Goal: Information Seeking & Learning: Learn about a topic

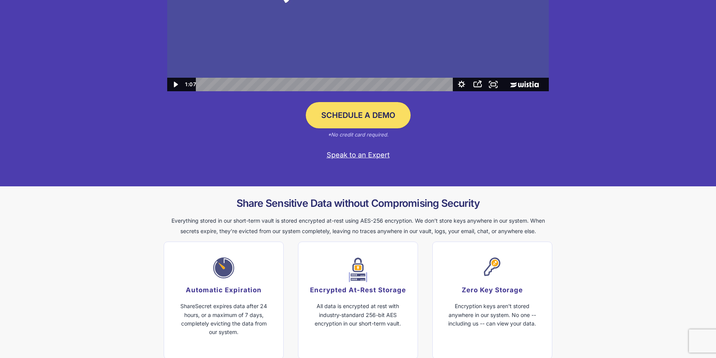
scroll to position [232, 0]
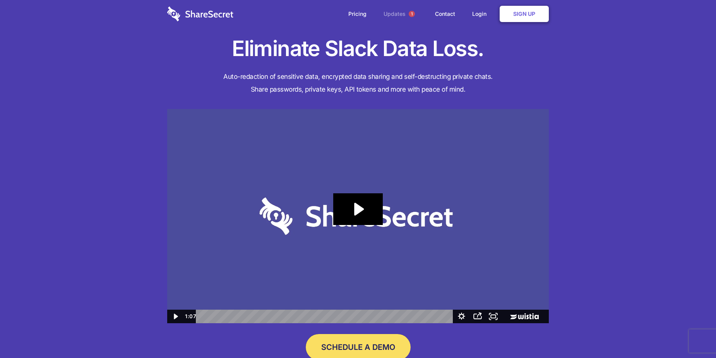
click at [395, 12] on link "Updates 1" at bounding box center [401, 14] width 50 height 28
click at [352, 12] on link "Pricing" at bounding box center [357, 14] width 34 height 24
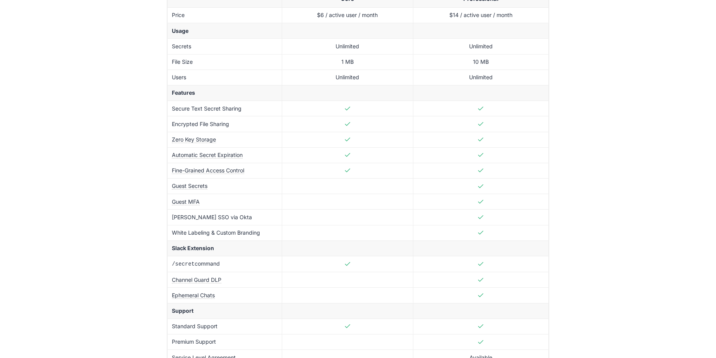
scroll to position [154, 0]
